Goal: Find specific page/section: Find specific page/section

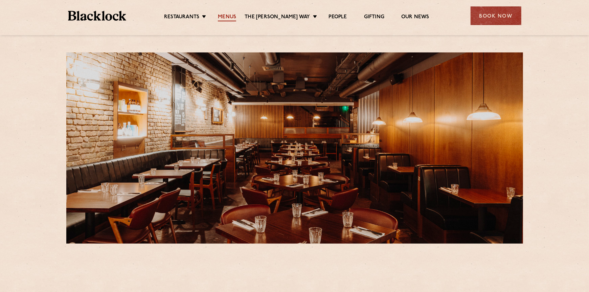
click at [236, 19] on link "Menus" at bounding box center [227, 17] width 18 height 7
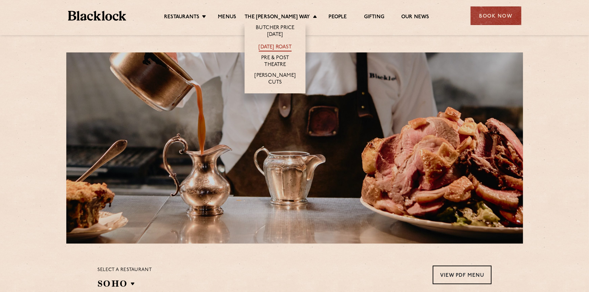
click at [287, 49] on link "[DATE] Roast" at bounding box center [275, 47] width 33 height 7
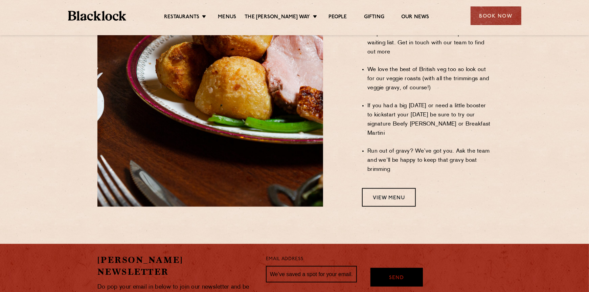
scroll to position [575, 0]
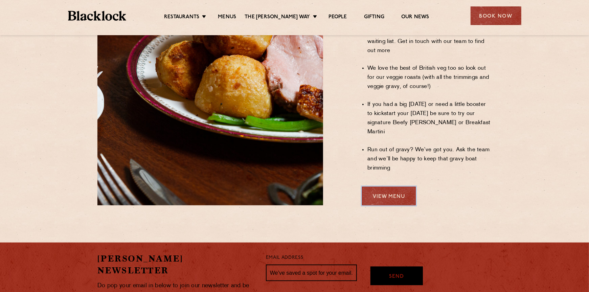
click at [387, 187] on link "View Menu" at bounding box center [389, 196] width 54 height 19
